Goal: Complete application form

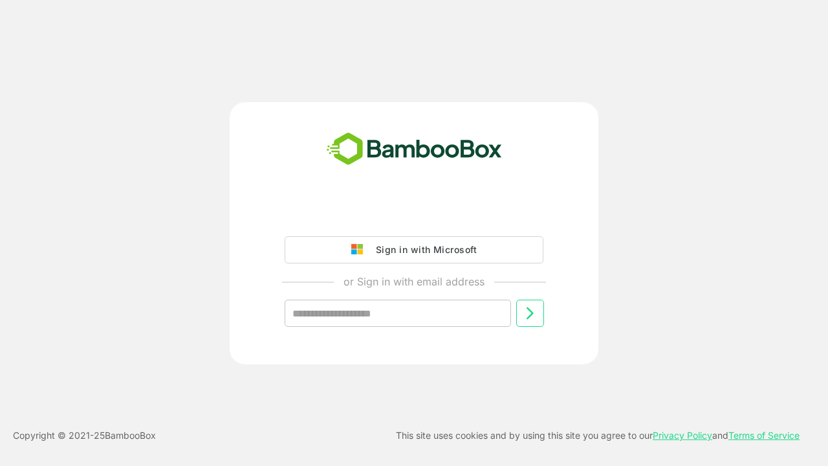
type input "**********"
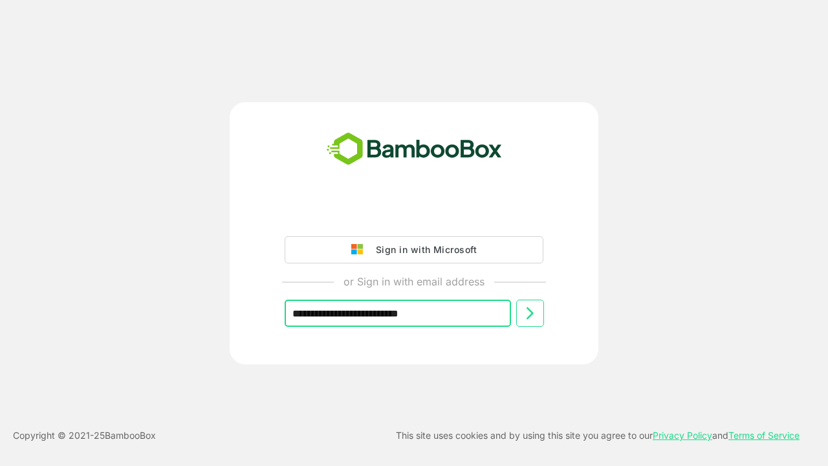
click at [530, 313] on icon at bounding box center [530, 313] width 16 height 16
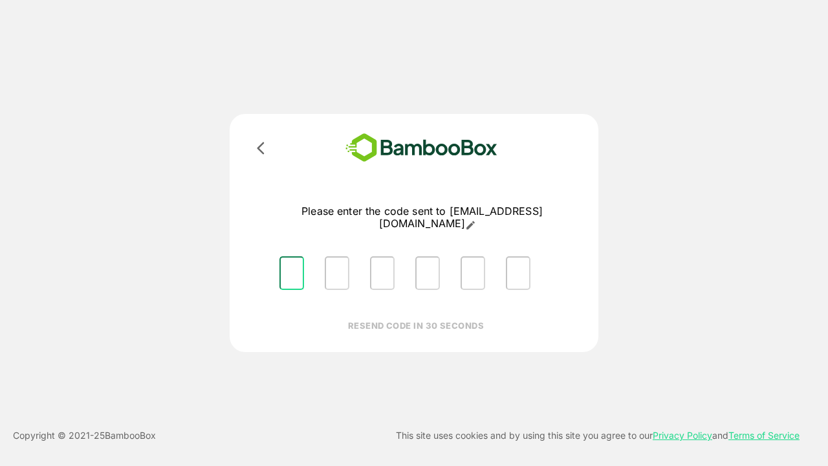
type input "*"
